Goal: Go to known website: Access a specific website the user already knows

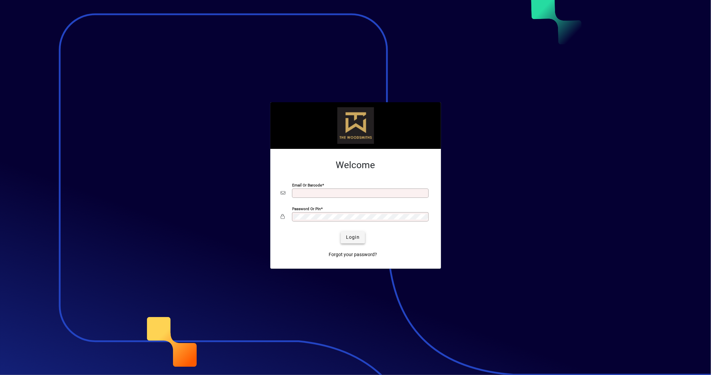
type input "**********"
click at [350, 234] on span "submit" at bounding box center [353, 238] width 24 height 16
